Goal: Use online tool/utility: Utilize a website feature to perform a specific function

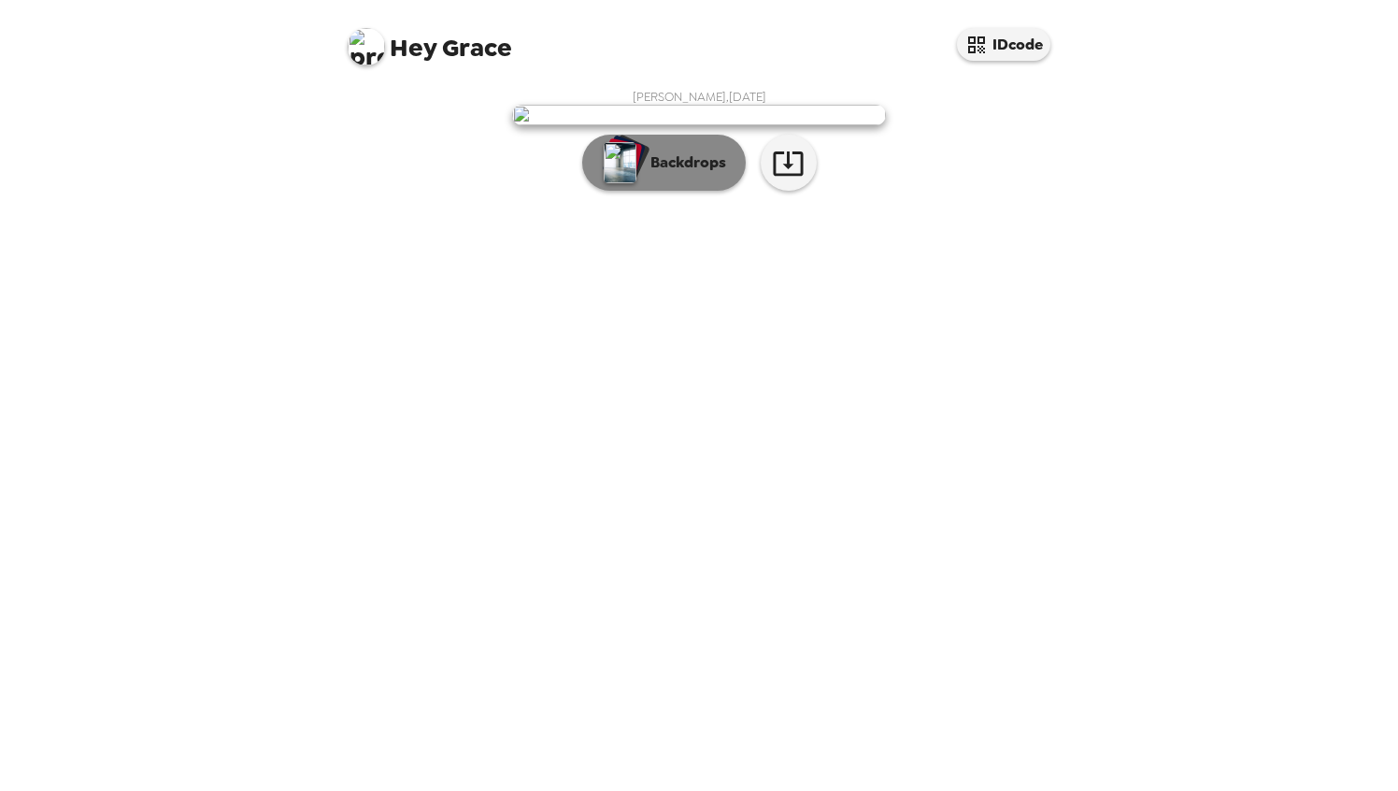
click at [703, 174] on p "Backdrops" at bounding box center [683, 162] width 85 height 22
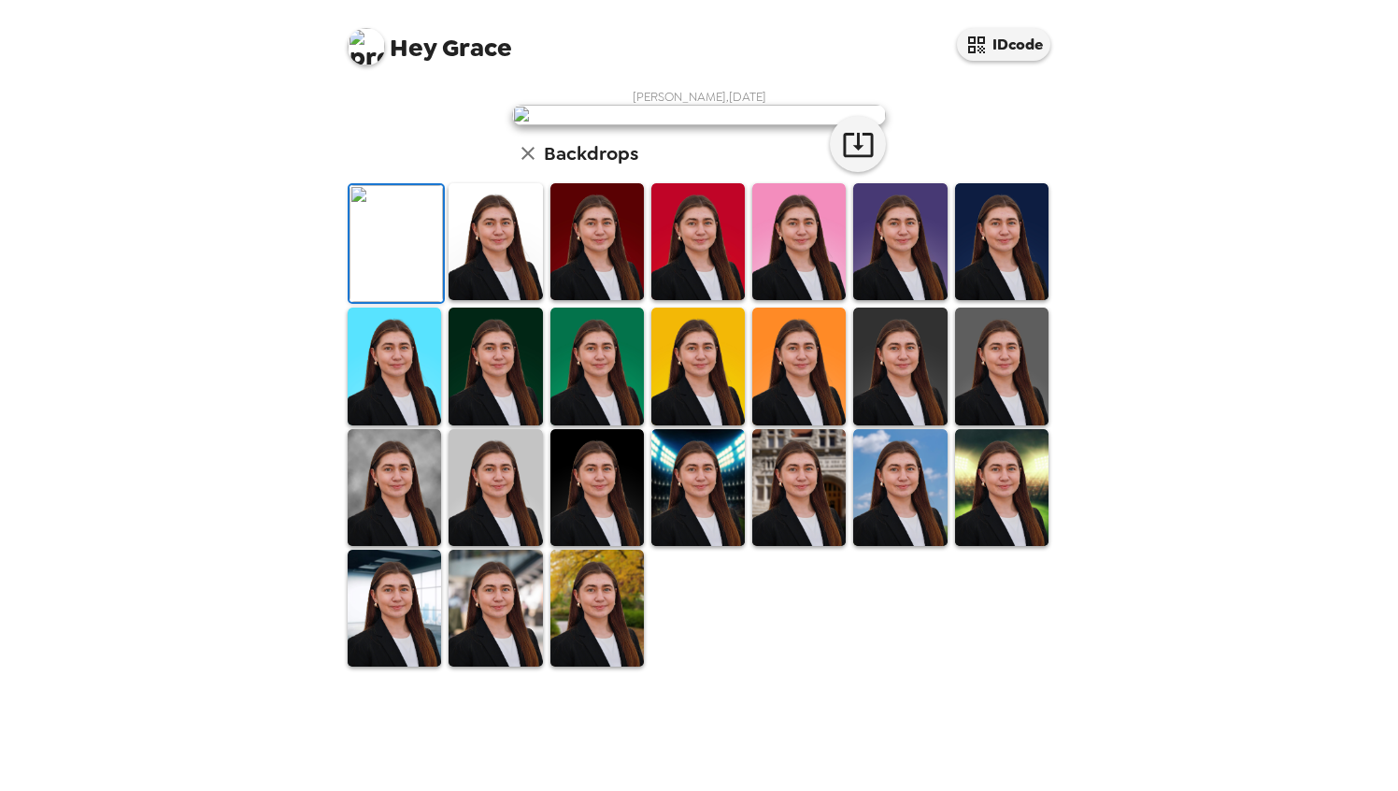
scroll to position [354, 0]
click at [496, 667] on img at bounding box center [495, 608] width 93 height 117
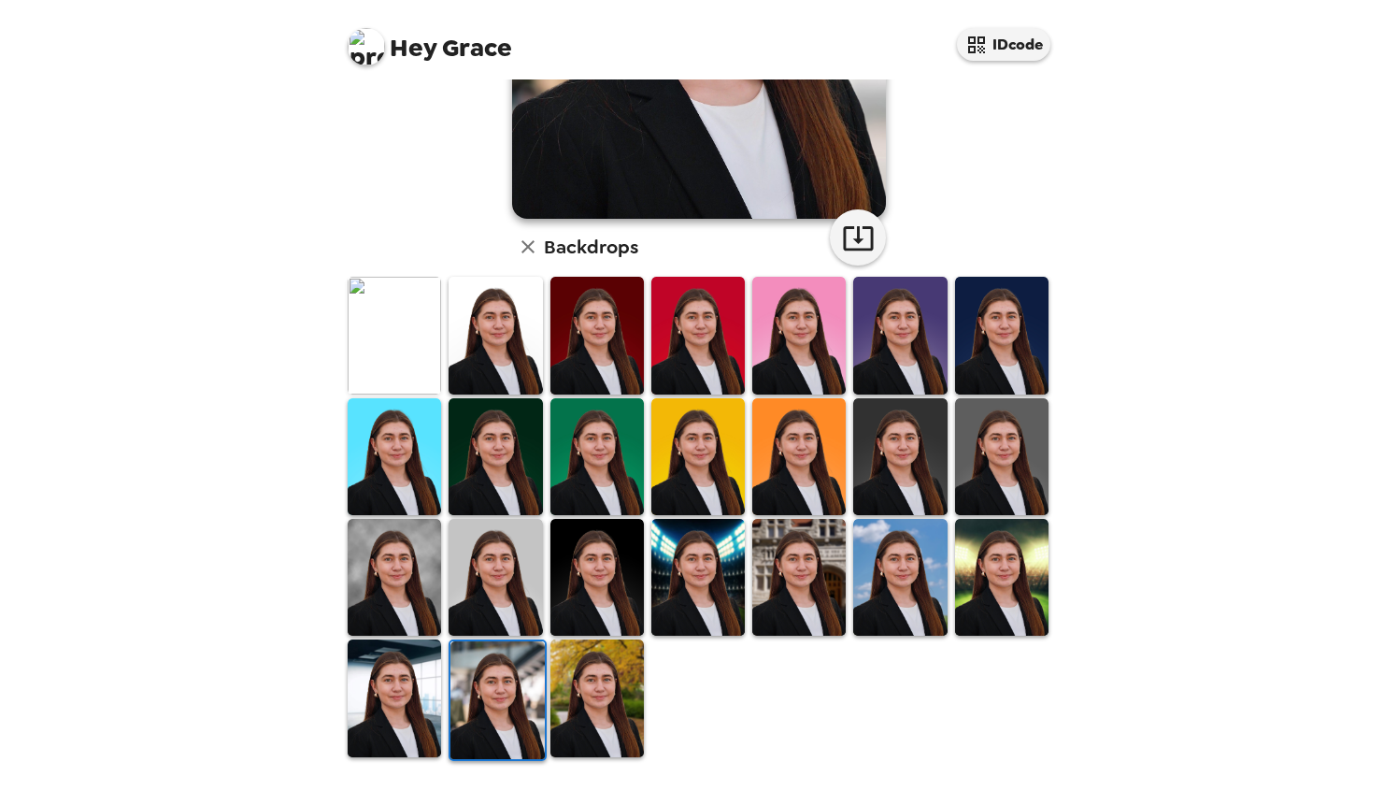
click at [399, 696] on img at bounding box center [394, 697] width 93 height 117
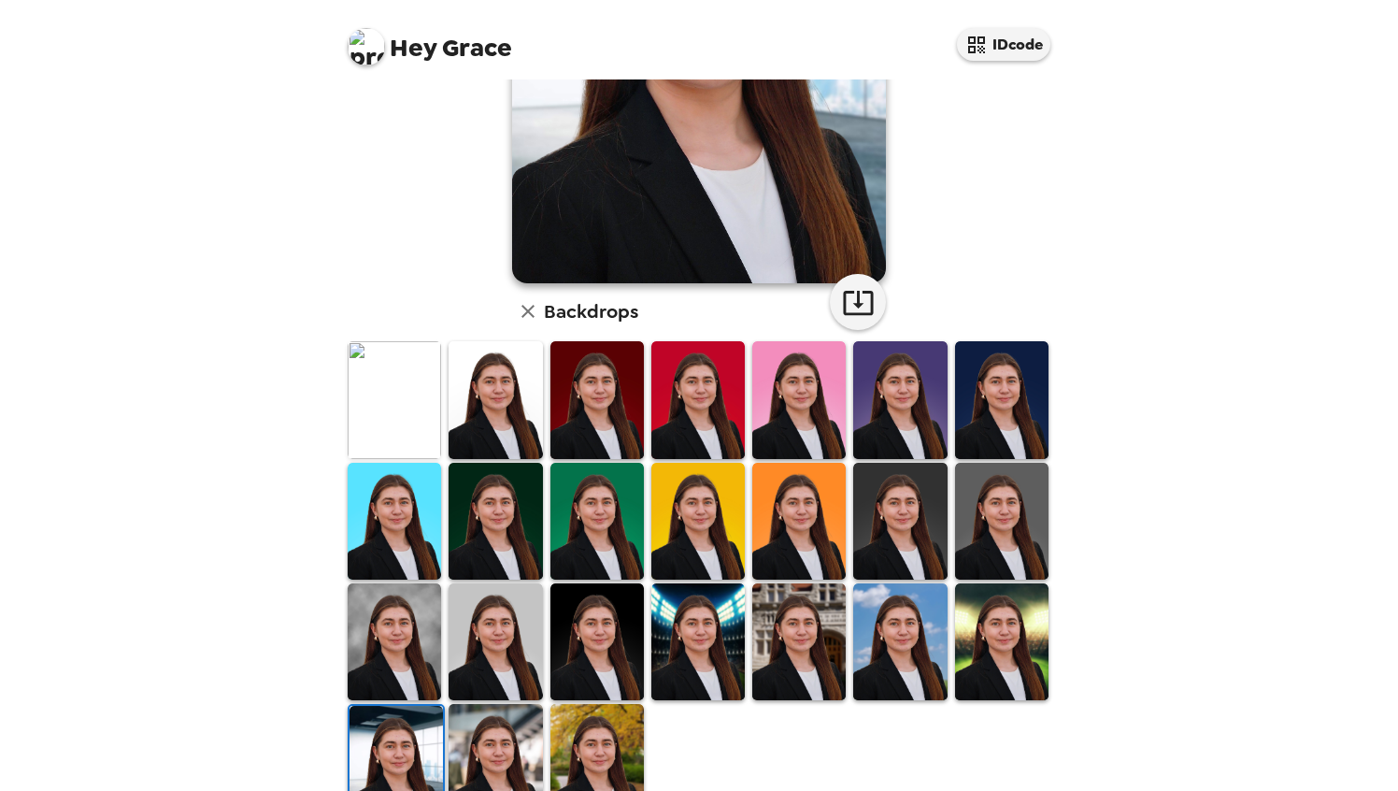
scroll to position [293, 0]
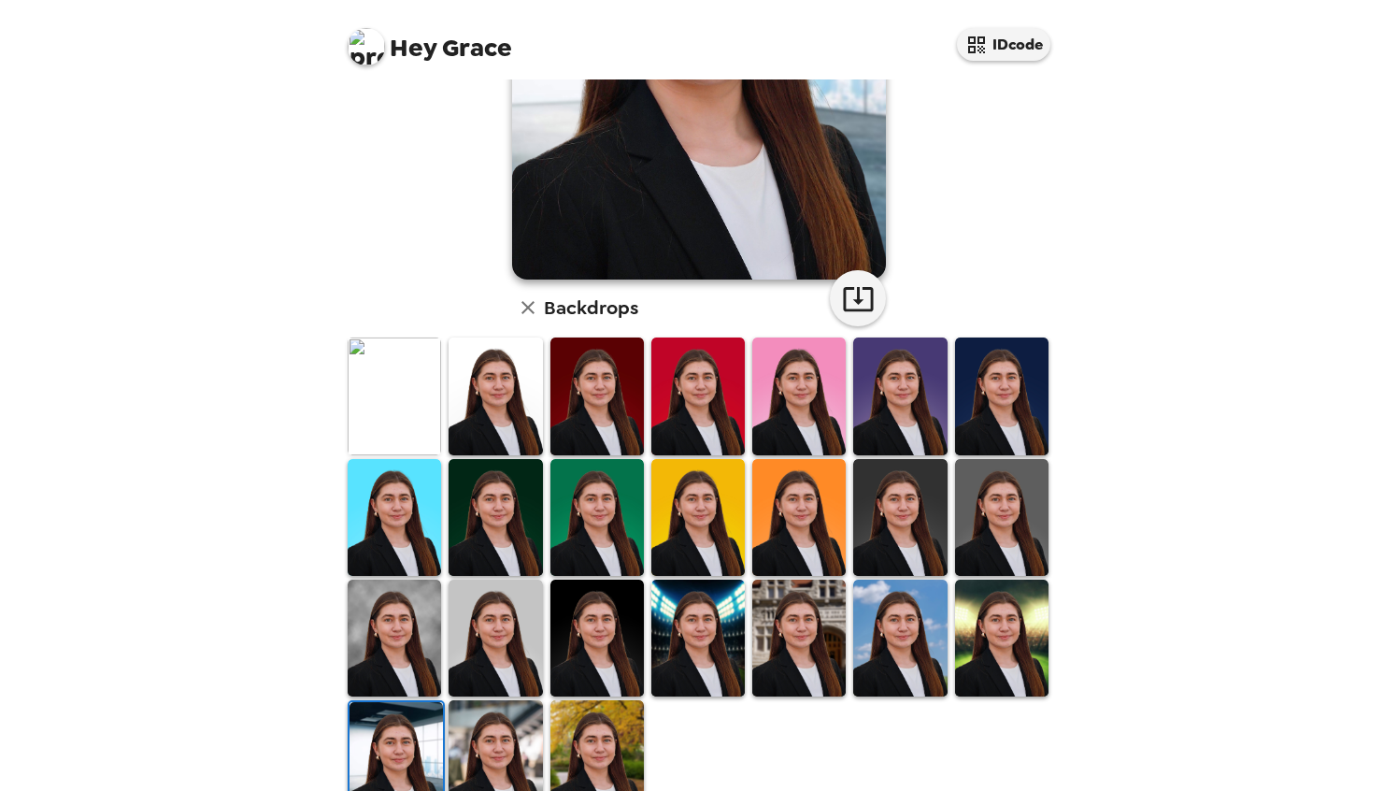
click at [483, 639] on img at bounding box center [495, 638] width 93 height 117
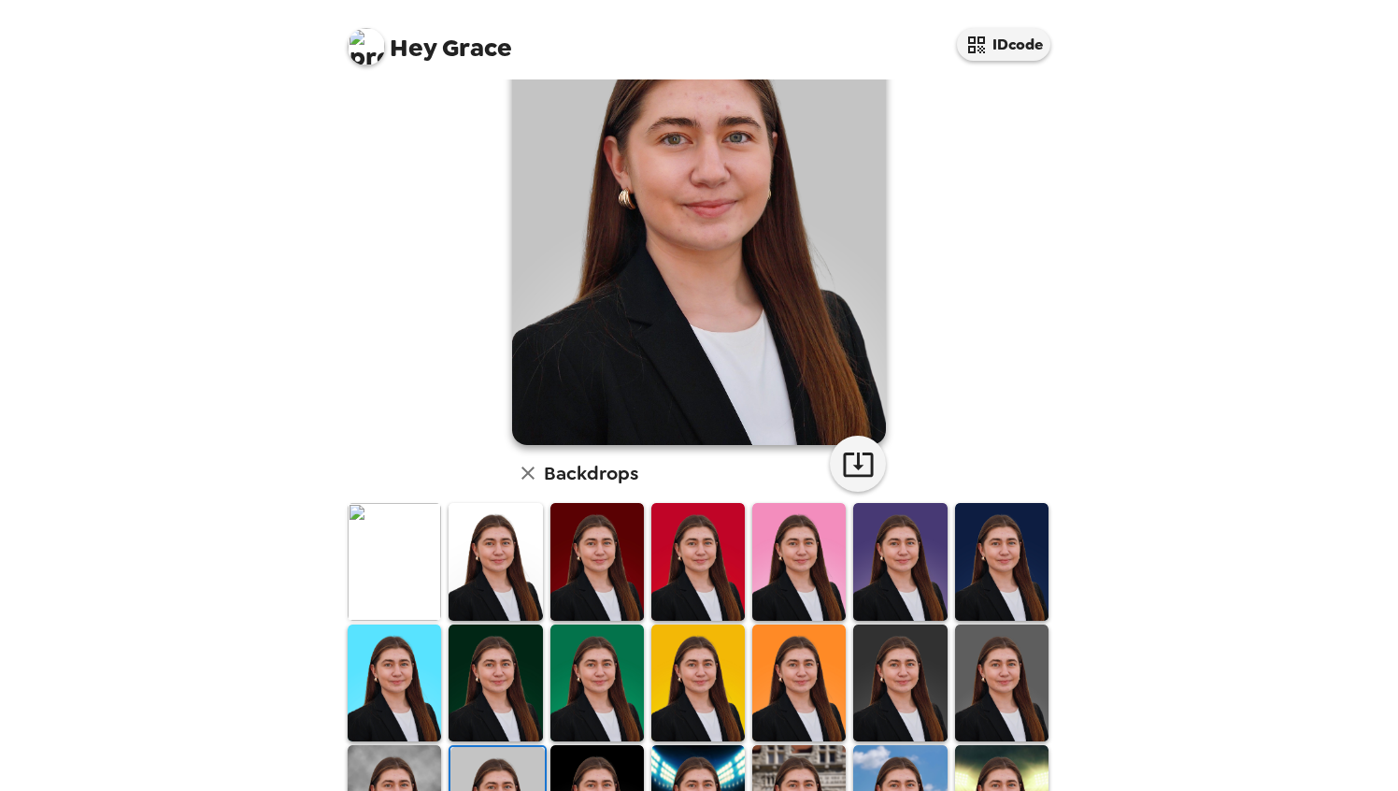
scroll to position [129, 0]
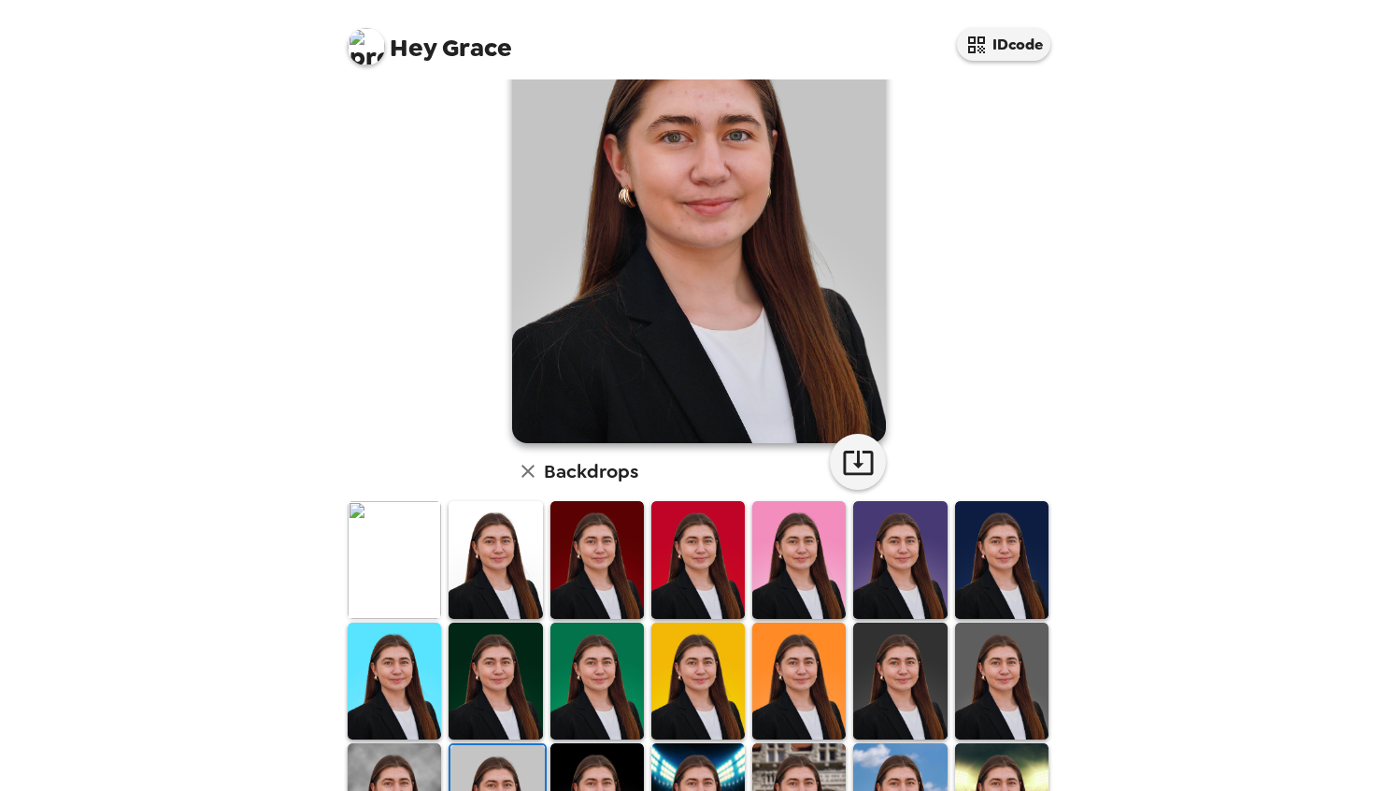
click at [608, 759] on img at bounding box center [597, 801] width 93 height 117
